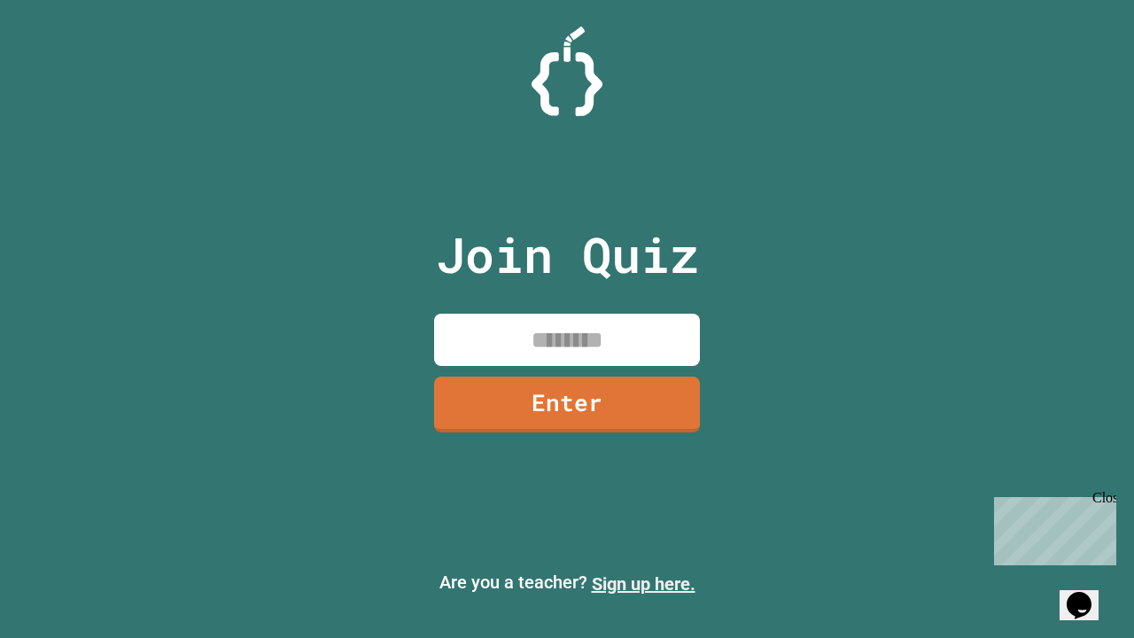
click at [643, 584] on link "Sign up here." at bounding box center [644, 583] width 104 height 21
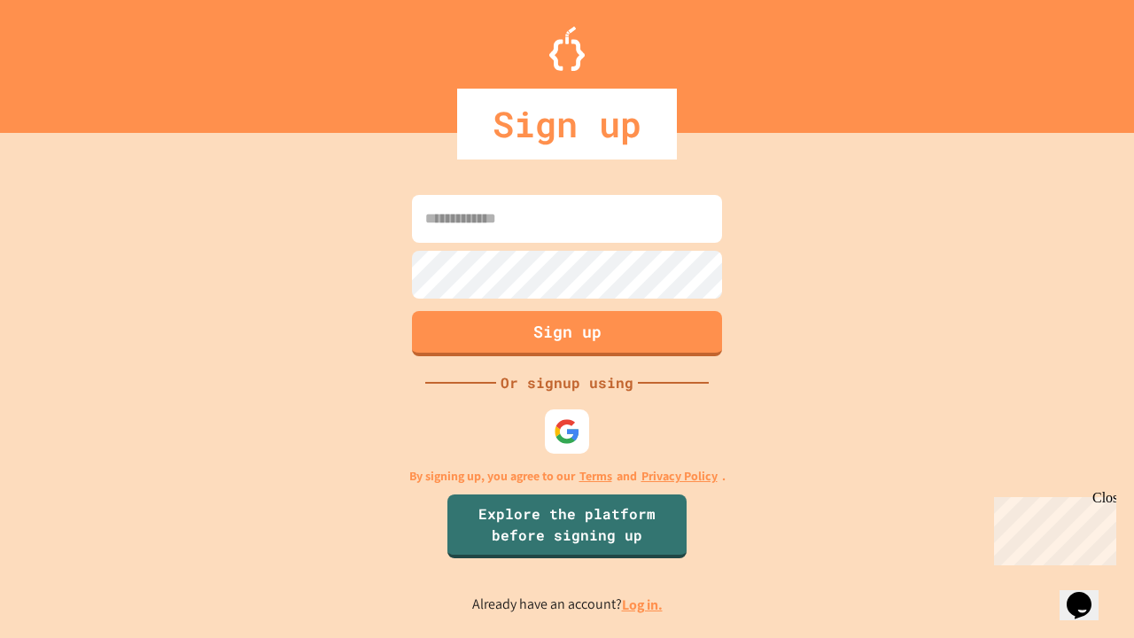
click at [643, 604] on link "Log in." at bounding box center [642, 604] width 41 height 19
